Goal: Information Seeking & Learning: Learn about a topic

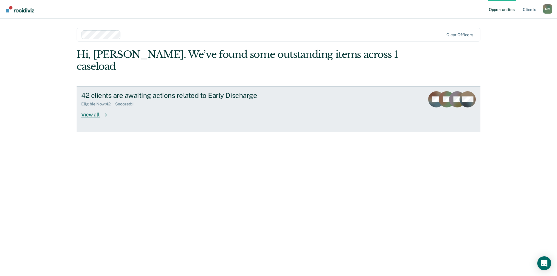
click at [93, 107] on div "View all" at bounding box center [97, 112] width 32 height 11
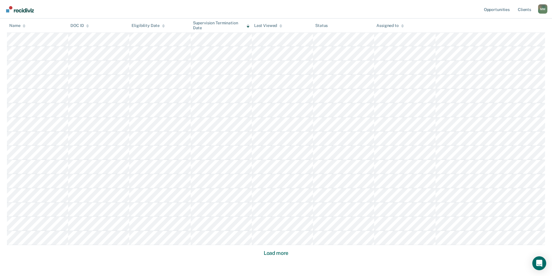
scroll to position [319, 0]
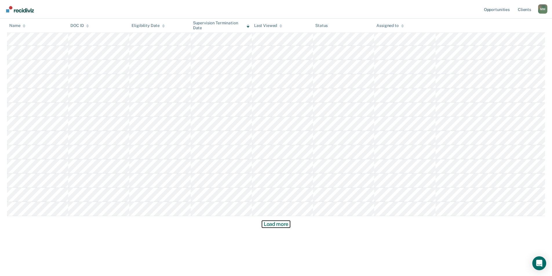
click at [281, 226] on button "Load more" at bounding box center [276, 224] width 28 height 7
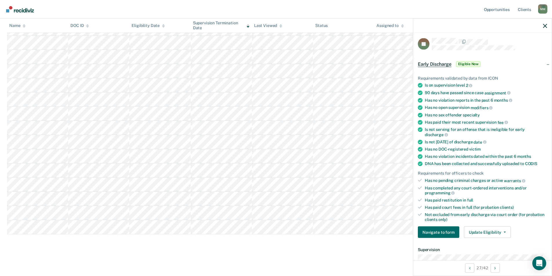
scroll to position [0, 0]
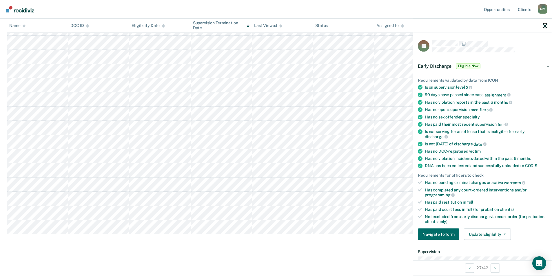
click at [546, 26] on icon "button" at bounding box center [545, 26] width 4 height 4
